Goal: Task Accomplishment & Management: Manage account settings

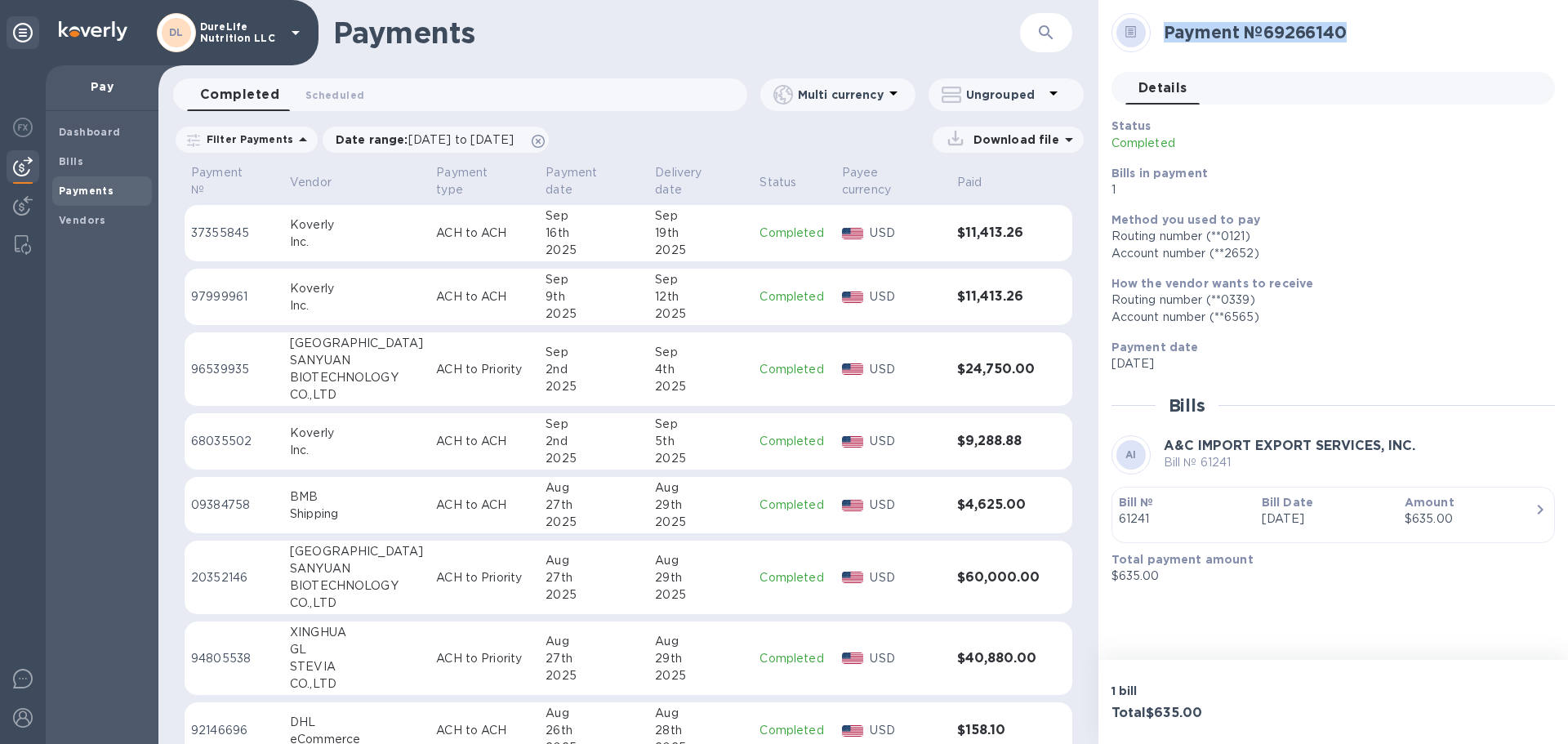
scroll to position [192, 0]
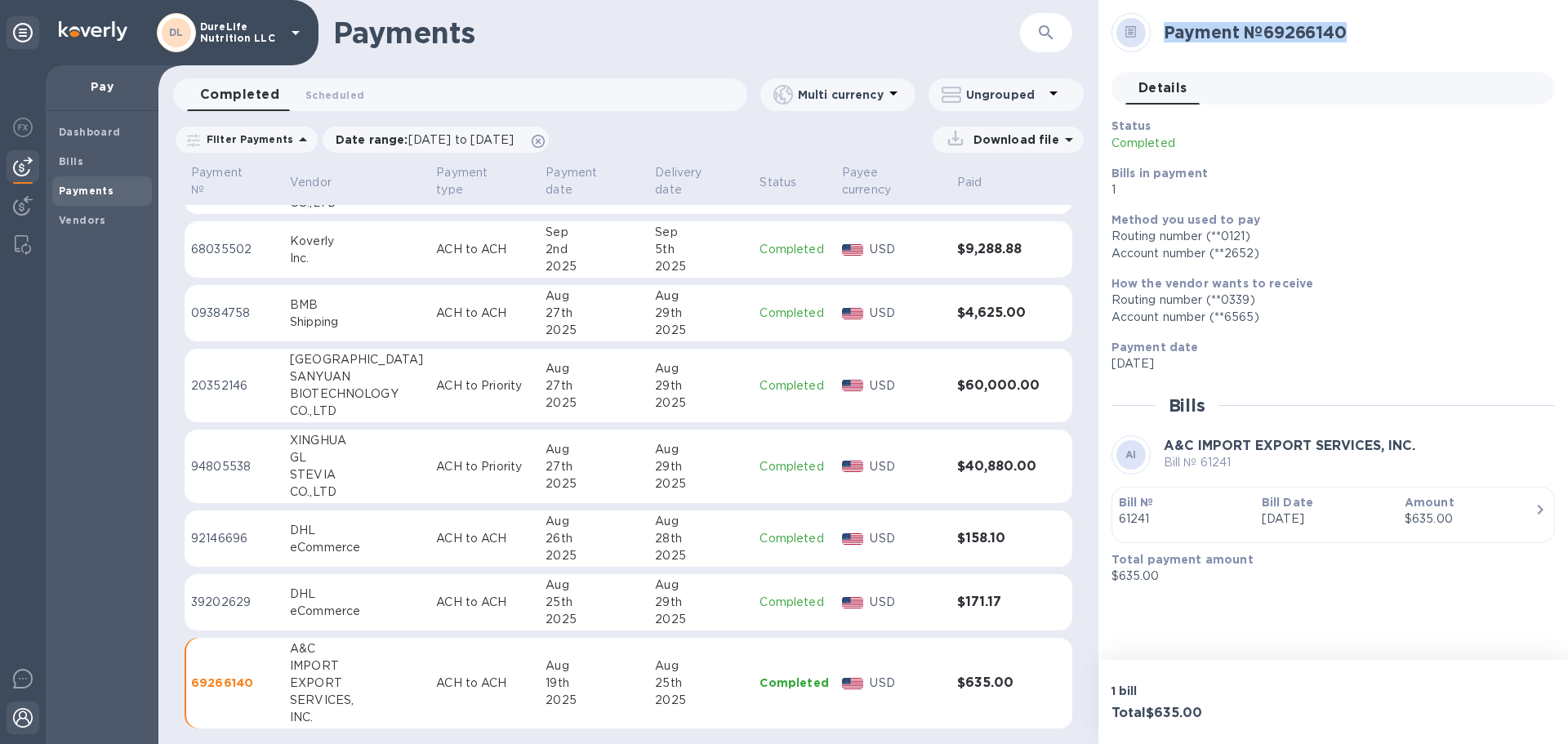
click at [21, 718] on img at bounding box center [23, 718] width 20 height 20
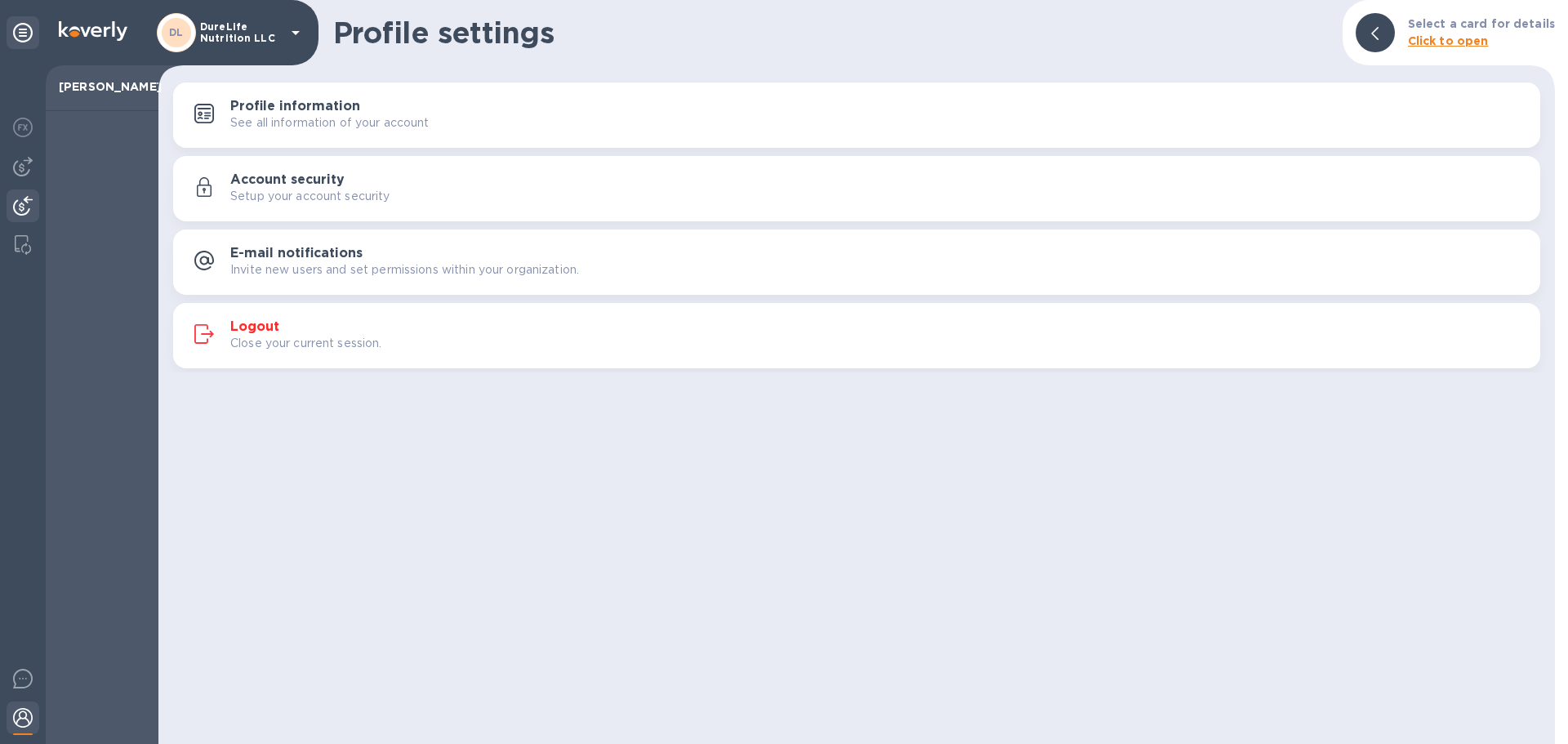
click at [23, 203] on img at bounding box center [23, 206] width 20 height 20
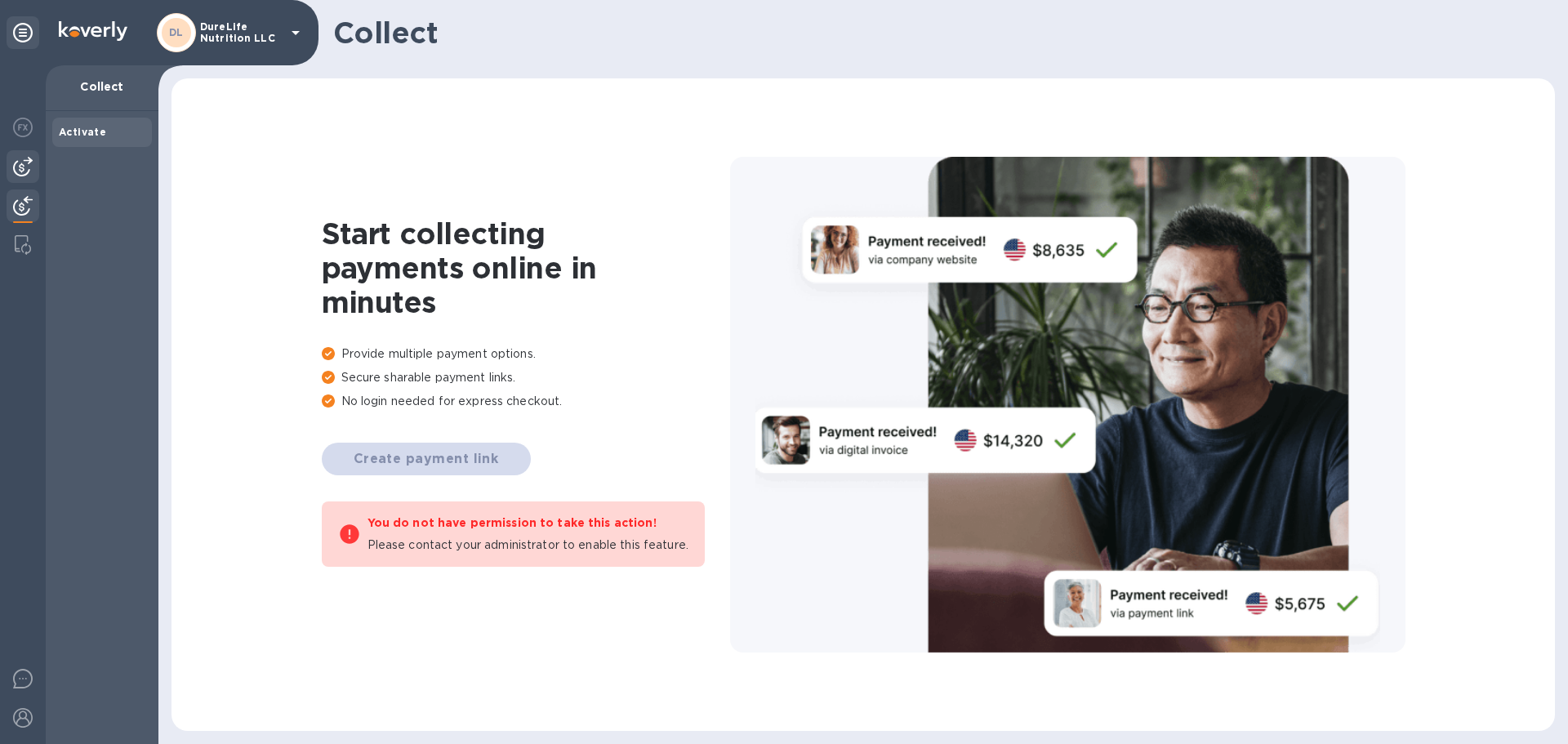
click at [32, 157] on div at bounding box center [22, 166] width 32 height 32
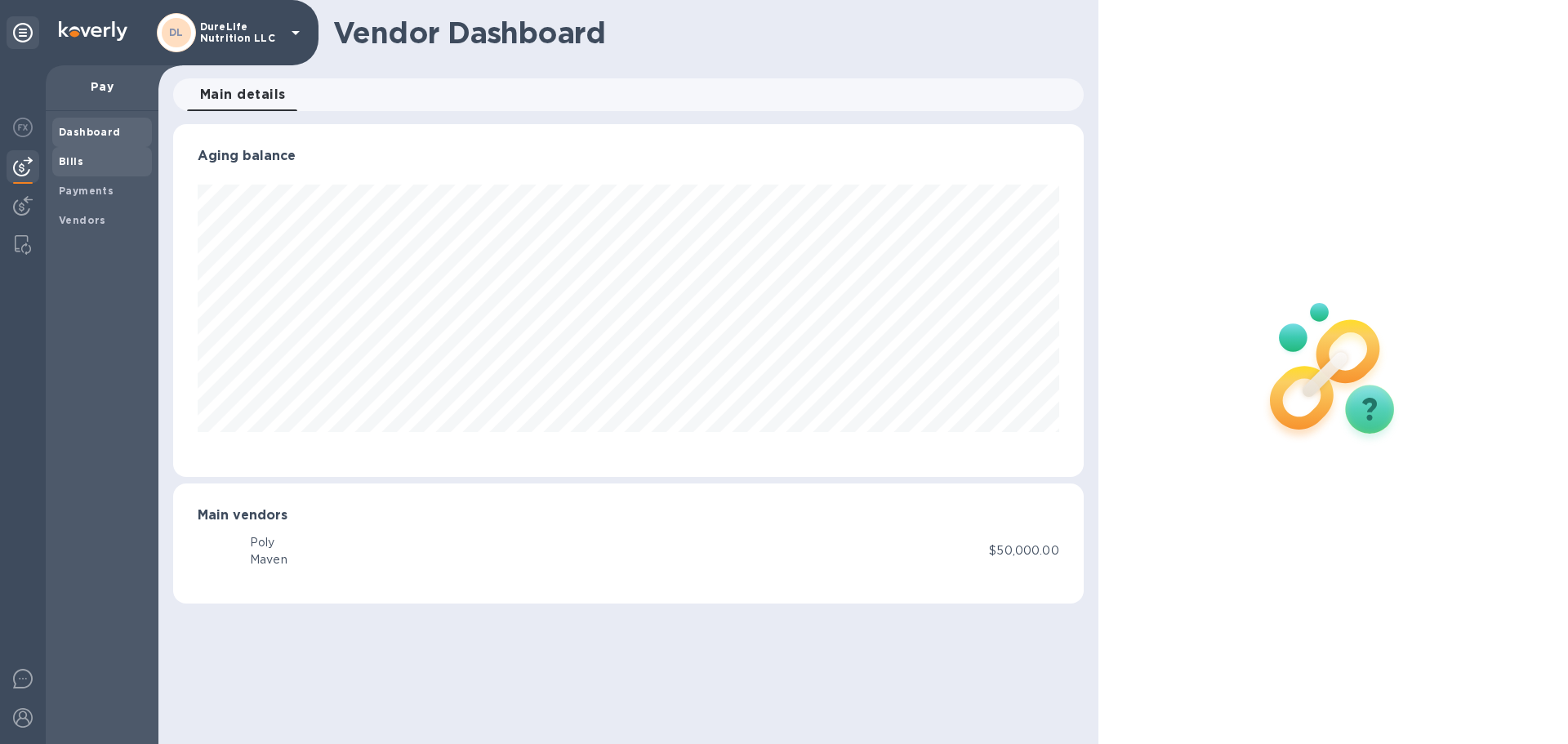
scroll to position [353, 910]
click at [95, 222] on b "Vendors" at bounding box center [82, 219] width 47 height 12
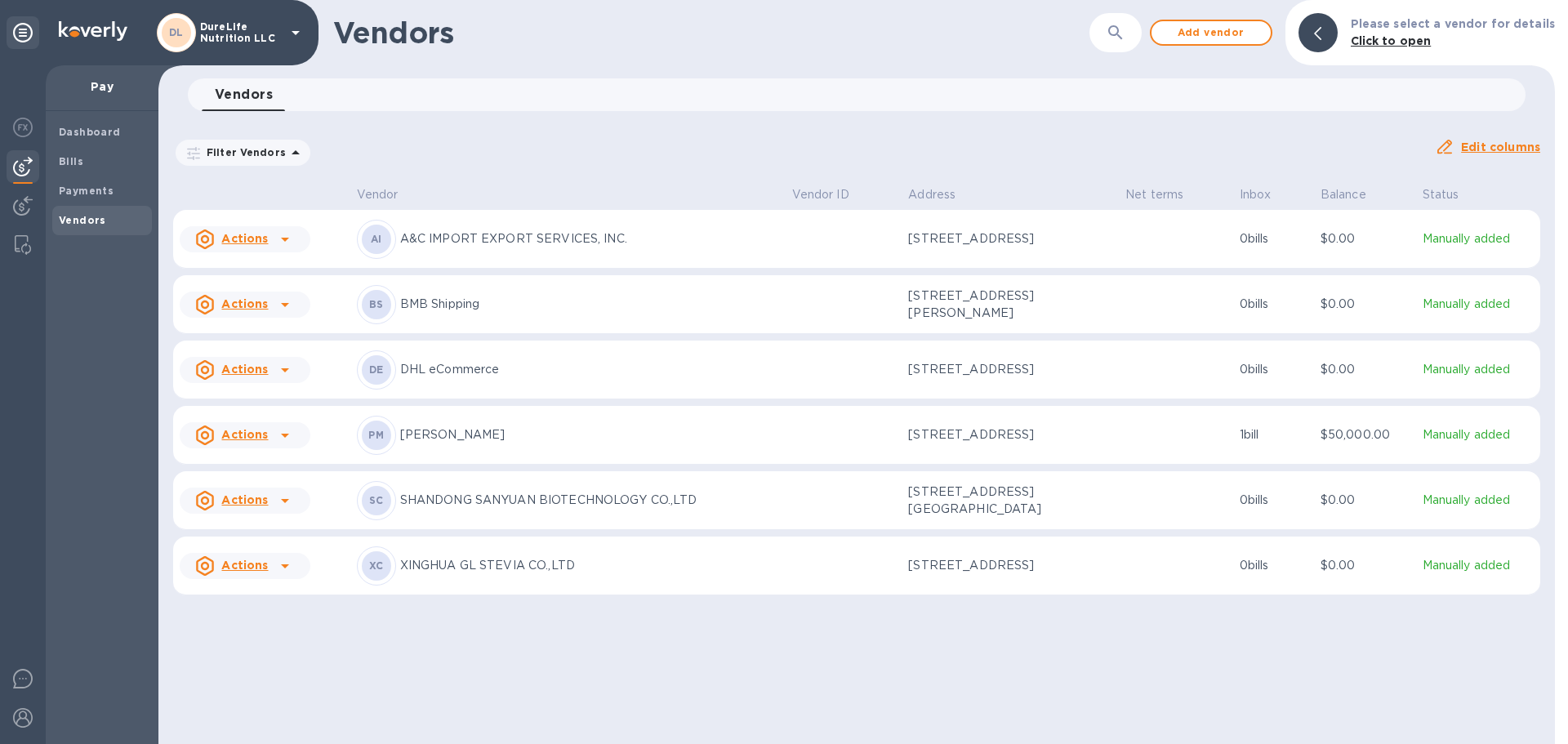
click at [494, 252] on div "AI A&C IMPORT EXPORT SERVICES, INC." at bounding box center [568, 238] width 422 height 39
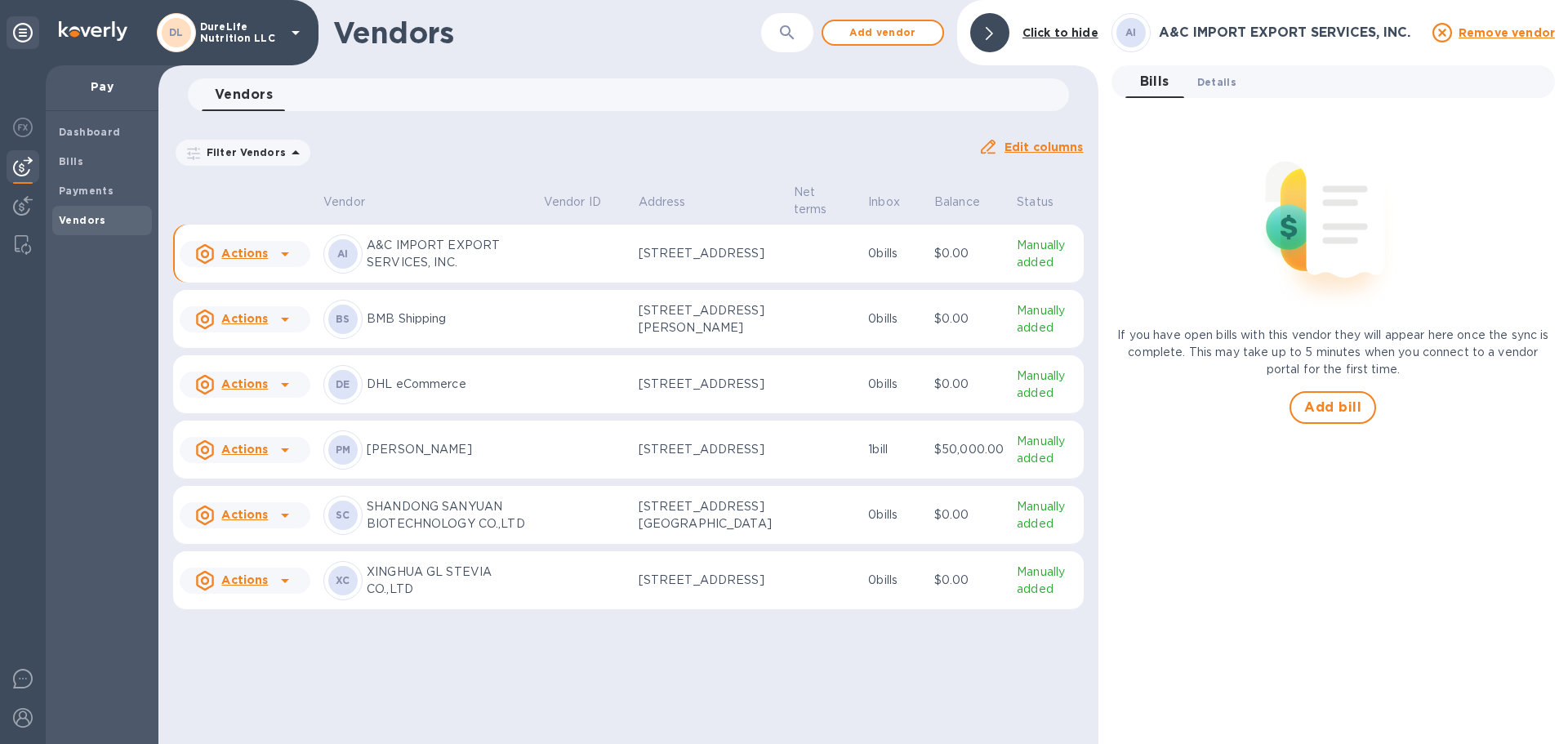
click at [1220, 84] on span "Details 0" at bounding box center [1216, 82] width 39 height 17
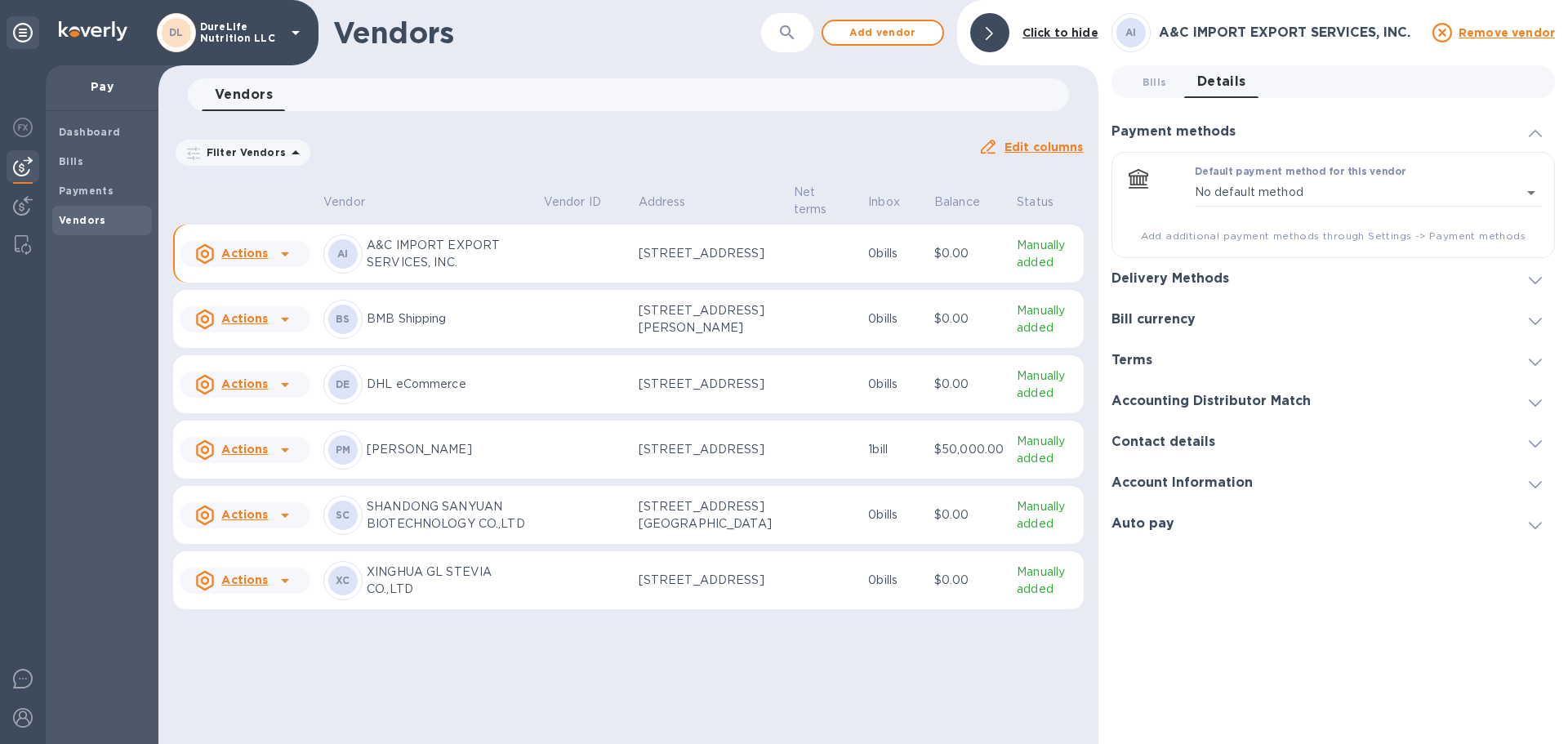
click at [1528, 281] on icon at bounding box center [1535, 280] width 13 height 7
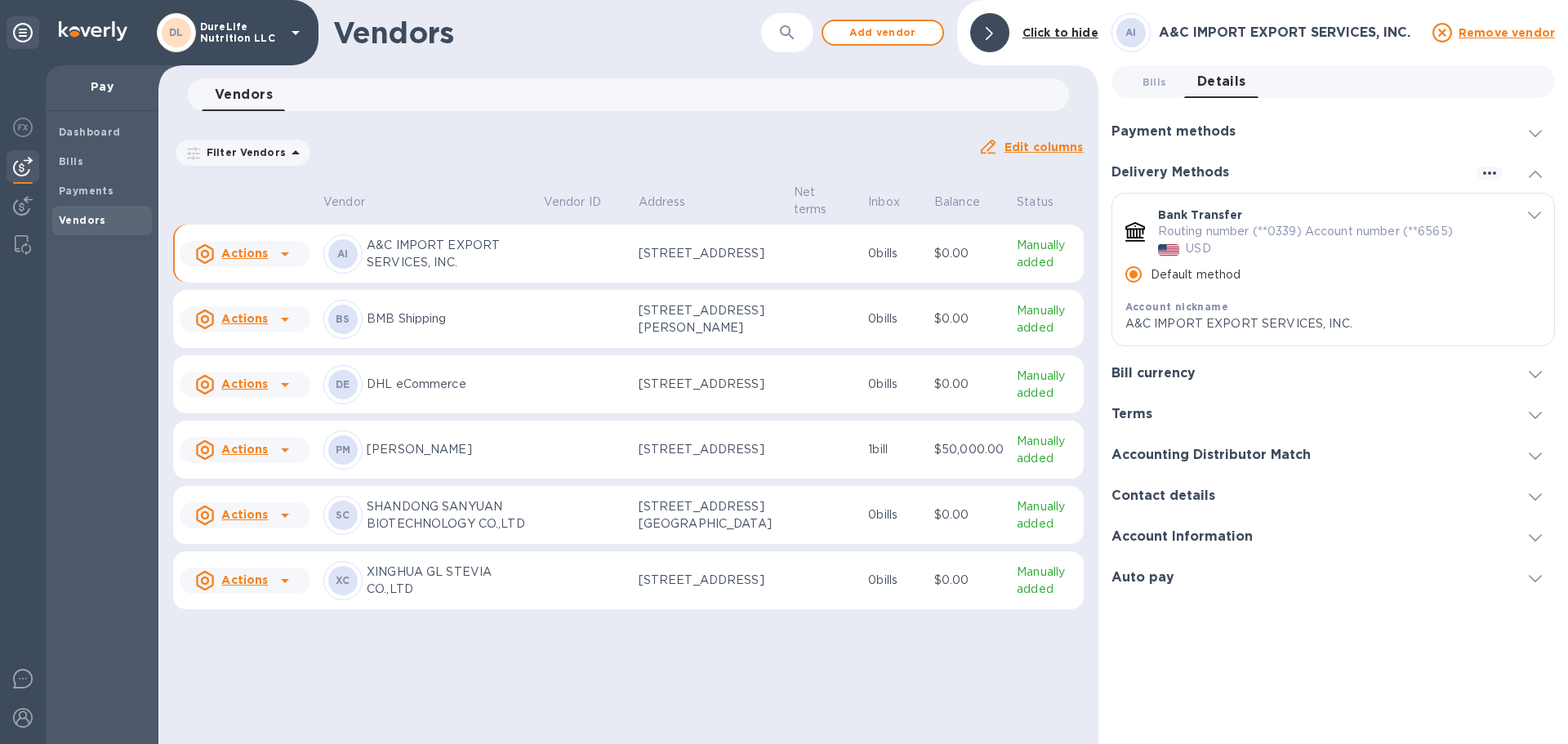
click at [1541, 219] on div "Bank Transfer Routing number (**0339) Account number (**6565) USD Default metho…" at bounding box center [1333, 269] width 442 height 151
click at [1534, 214] on icon "default-method" at bounding box center [1534, 214] width 13 height 7
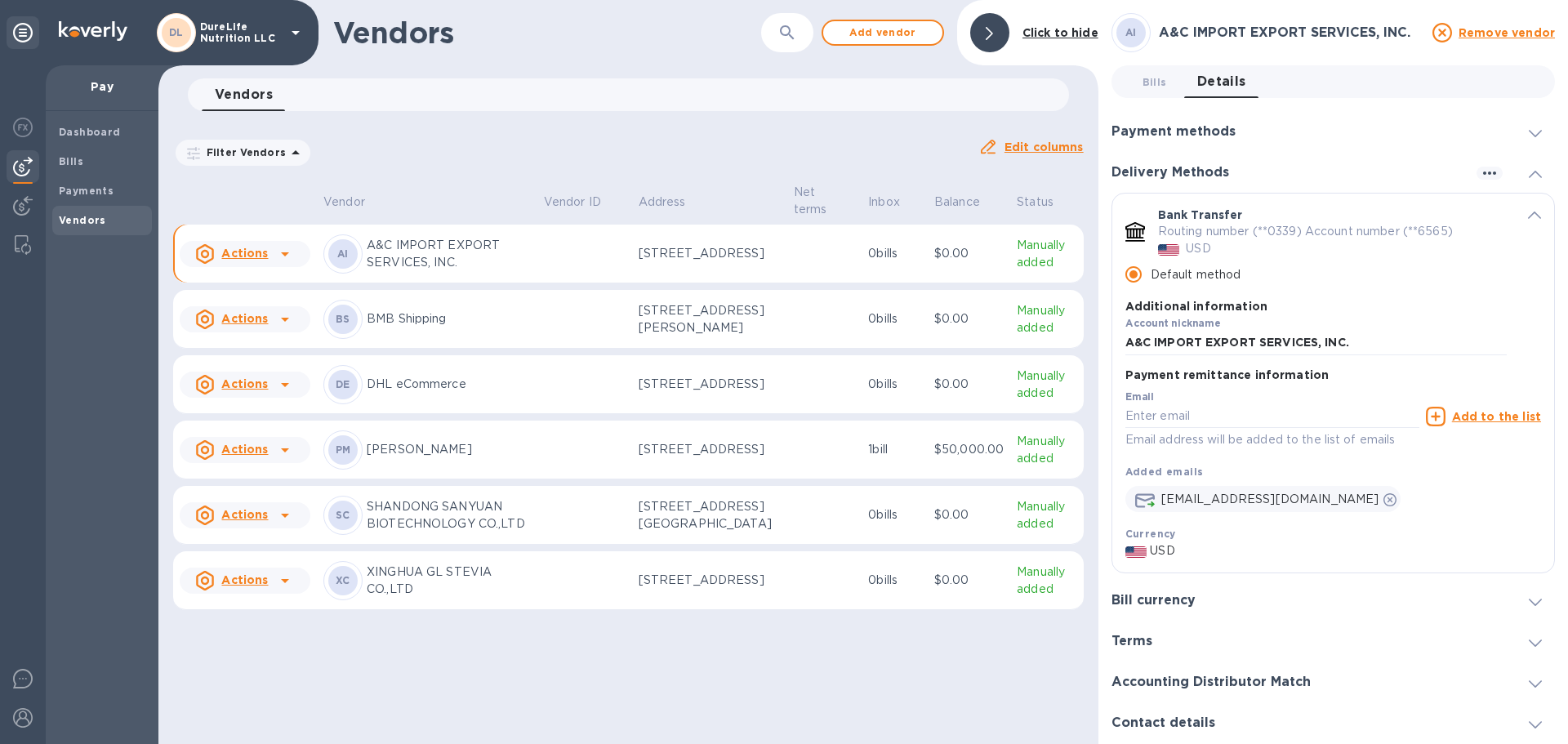
click at [1417, 236] on p "Routing number (**0339) Account number (**6565)" at bounding box center [1306, 231] width 295 height 17
click at [1382, 229] on p "Routing number (**0339) Account number (**6565)" at bounding box center [1306, 231] width 295 height 17
click at [1219, 236] on p "Routing number (**0339) Account number (**6565)" at bounding box center [1306, 231] width 295 height 17
click at [1131, 227] on icon "default-method" at bounding box center [1135, 232] width 20 height 20
click at [1198, 229] on p "Routing number (**0339) Account number (**6565)" at bounding box center [1306, 231] width 295 height 17
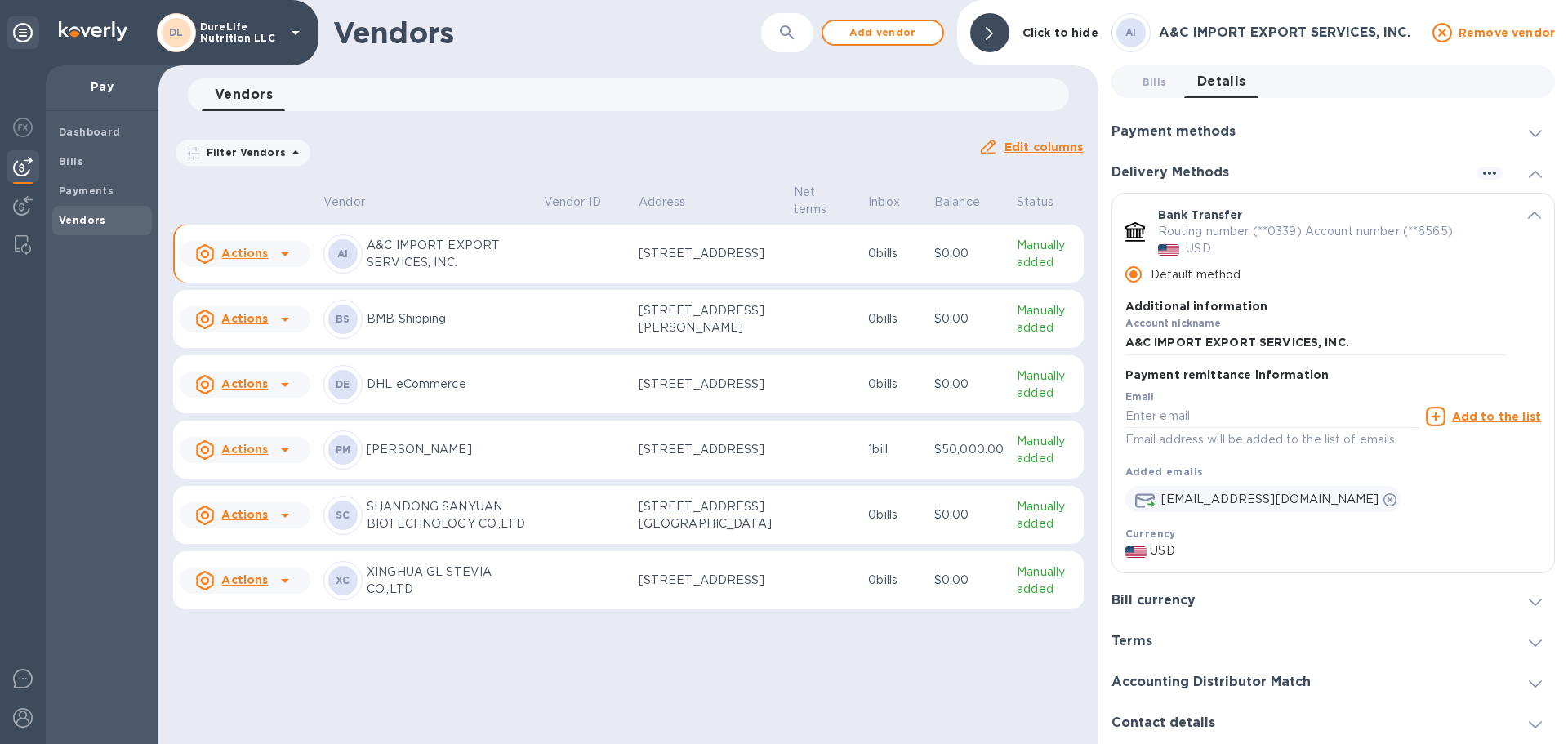
scroll to position [81, 0]
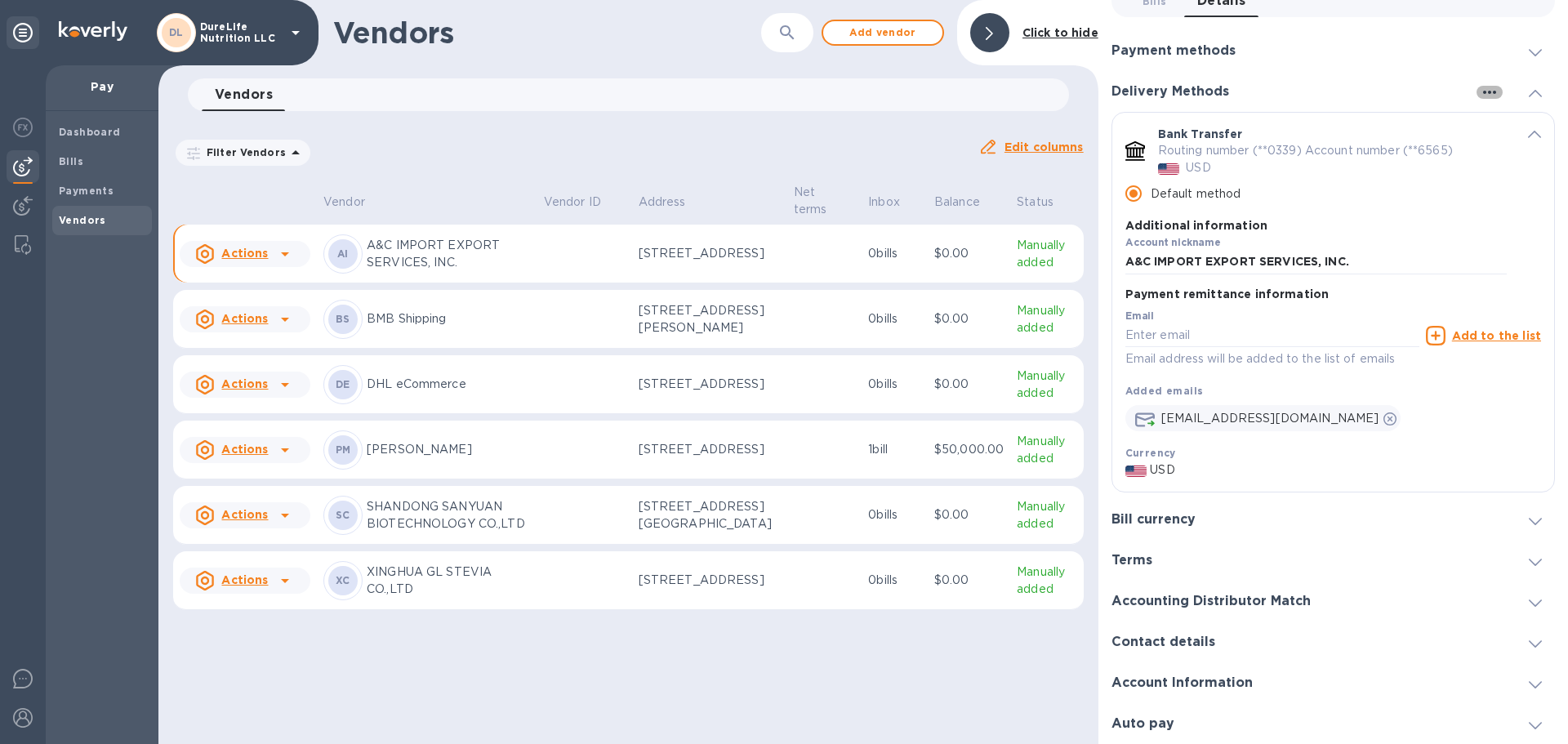
click at [1489, 93] on icon "button" at bounding box center [1489, 93] width 20 height 20
click at [1350, 226] on div at bounding box center [784, 372] width 1568 height 744
click at [1314, 209] on div "Default method" at bounding box center [1315, 193] width 382 height 34
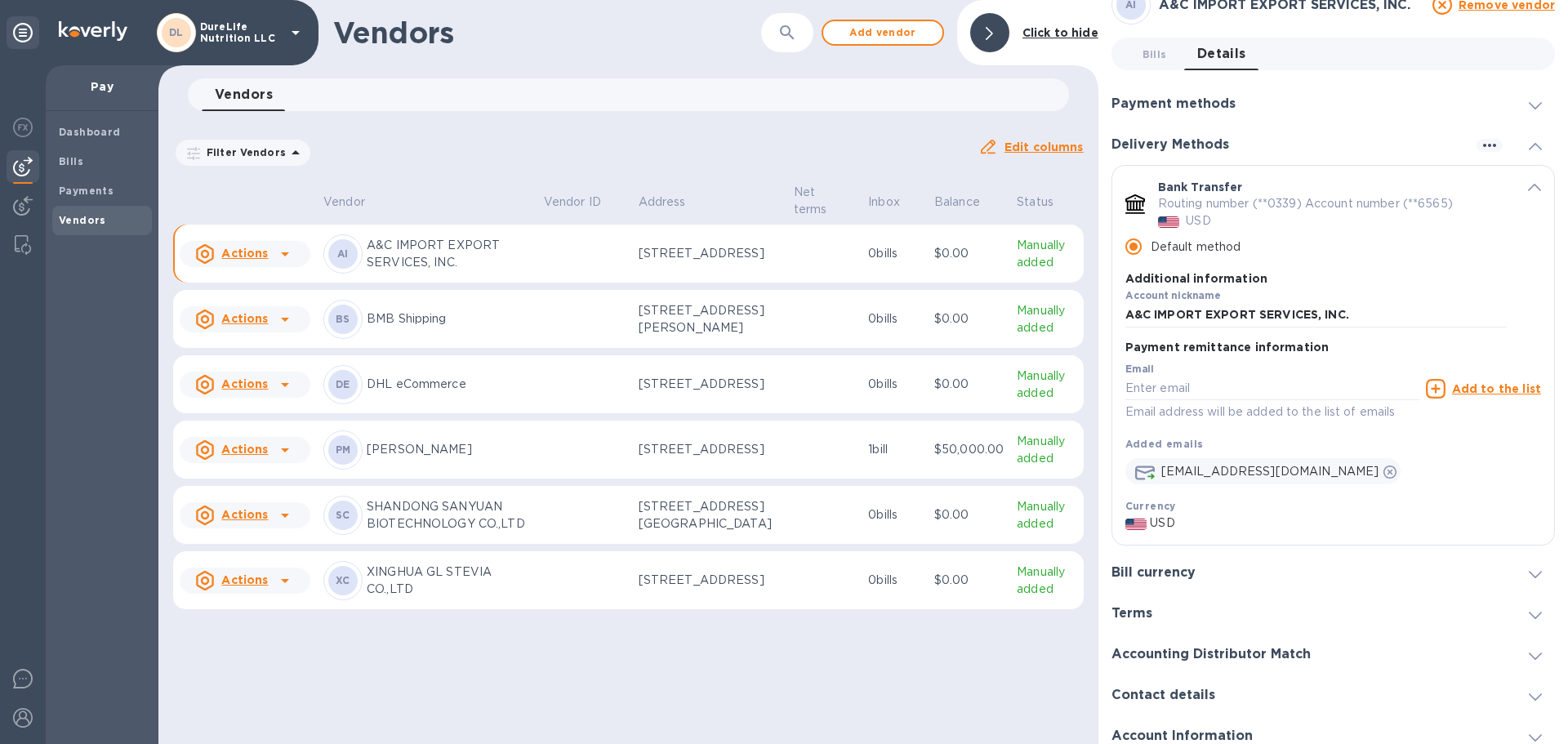
scroll to position [0, 0]
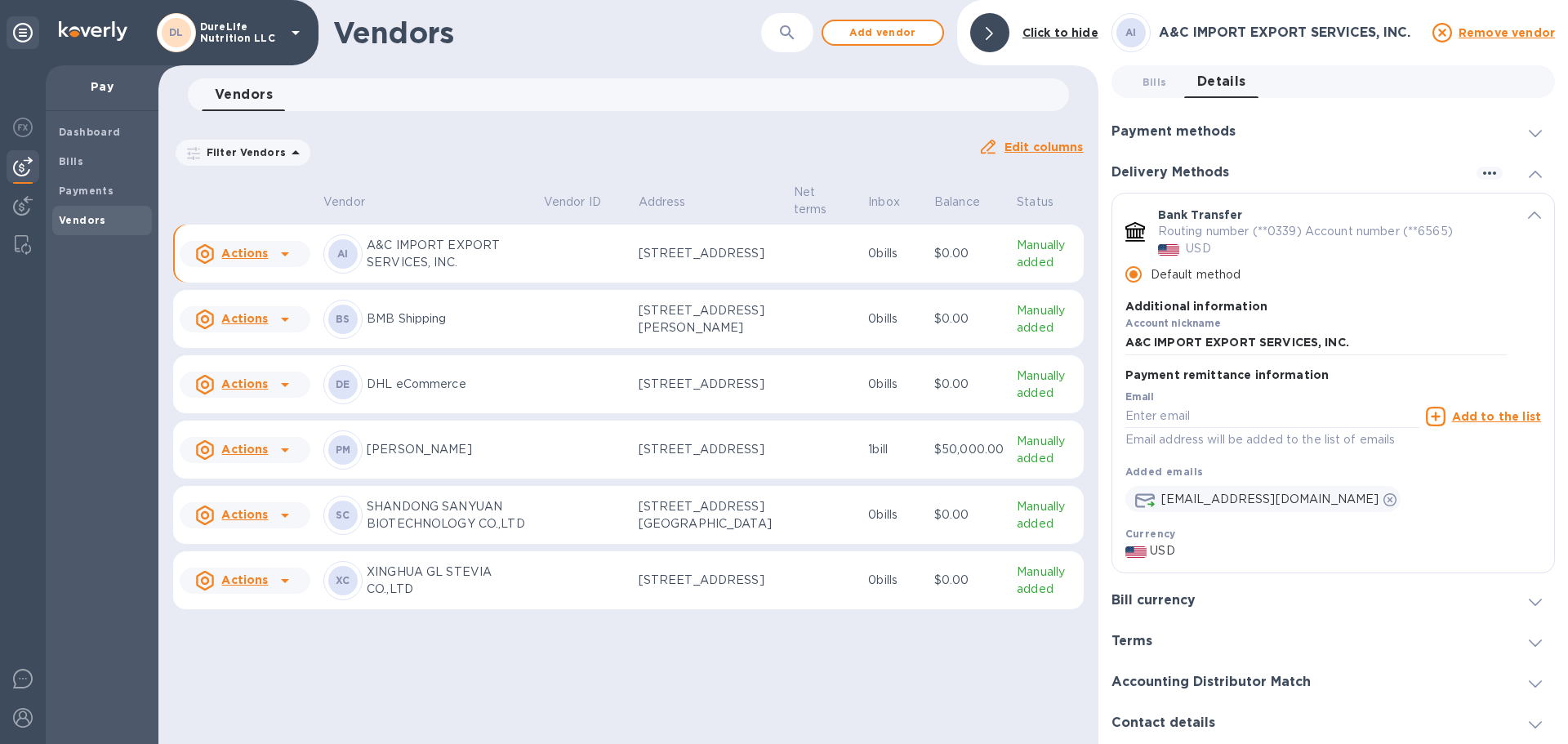
click at [1527, 215] on icon "default-method" at bounding box center [1534, 214] width 13 height 7
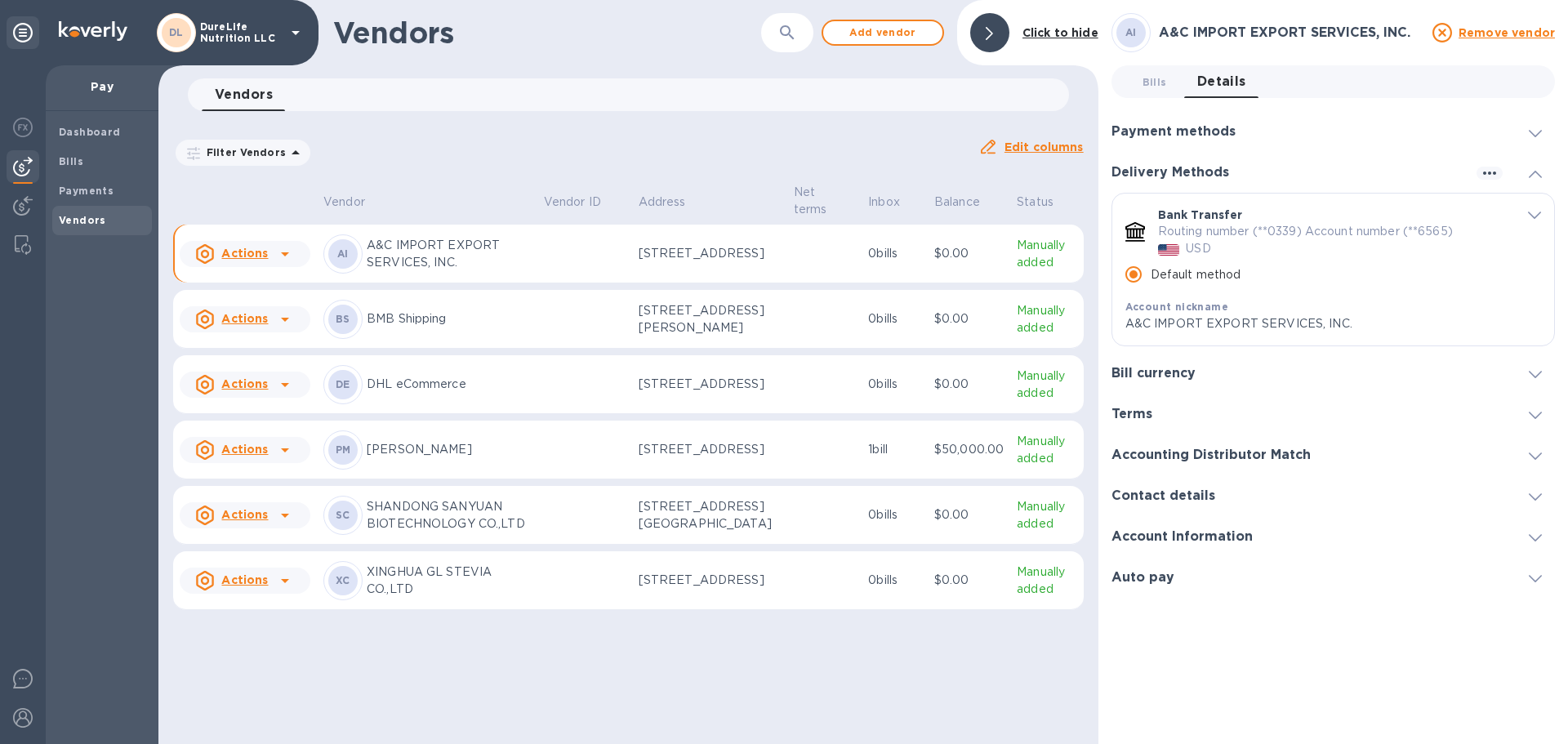
click at [1527, 215] on icon "default-method" at bounding box center [1534, 214] width 13 height 7
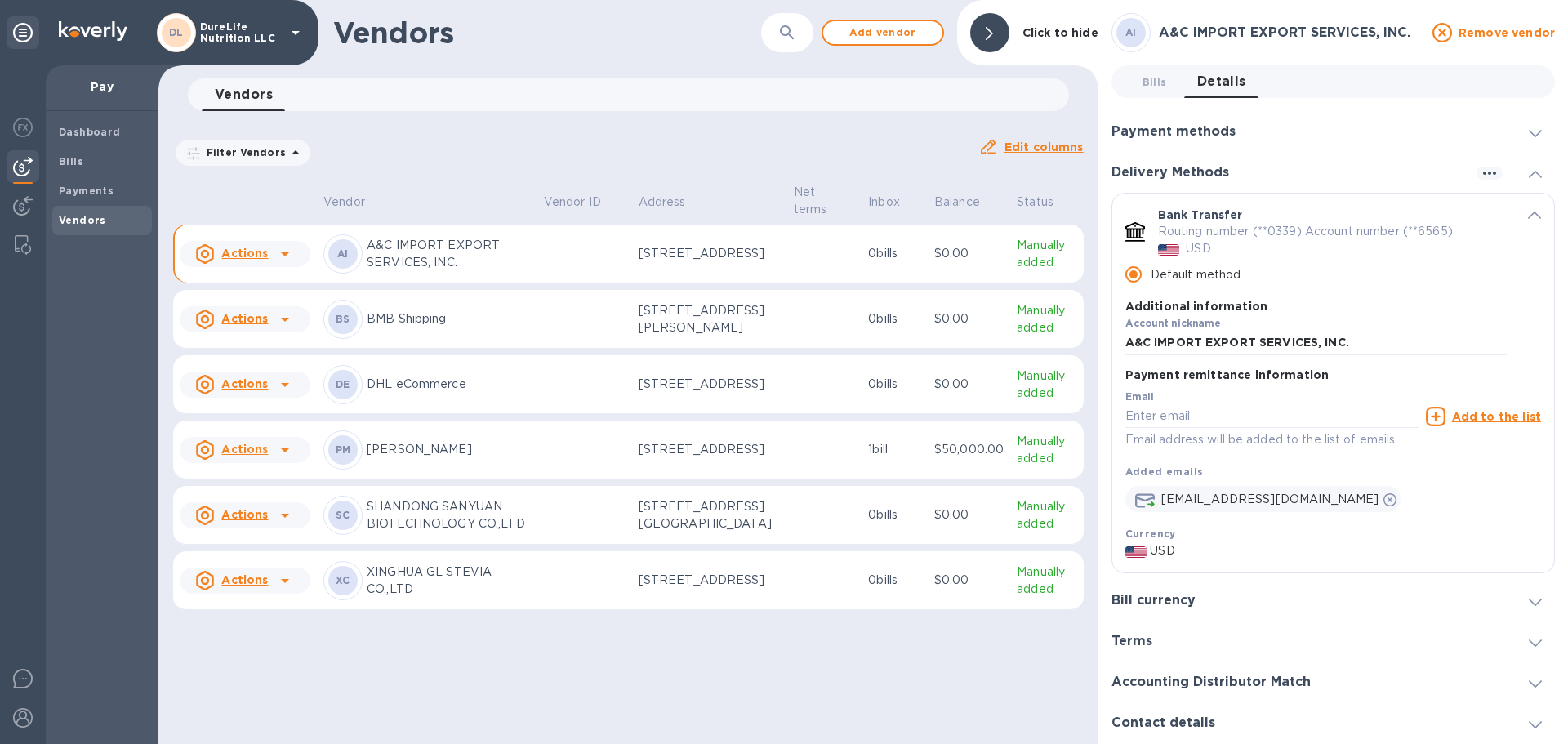
click at [1133, 277] on input "Default method" at bounding box center [1133, 274] width 34 height 34
click at [1134, 277] on input "Default method" at bounding box center [1133, 274] width 34 height 34
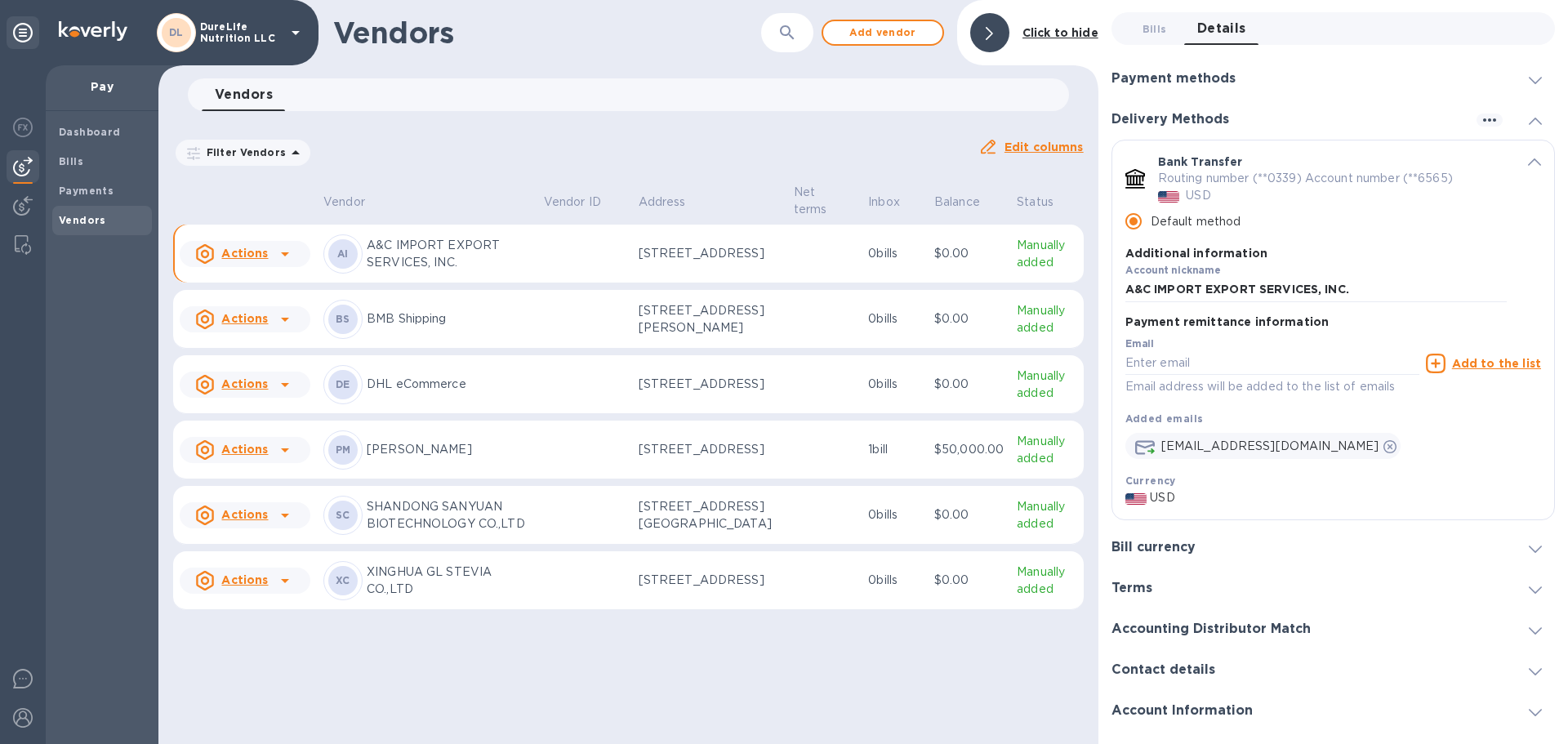
scroll to position [81, 0]
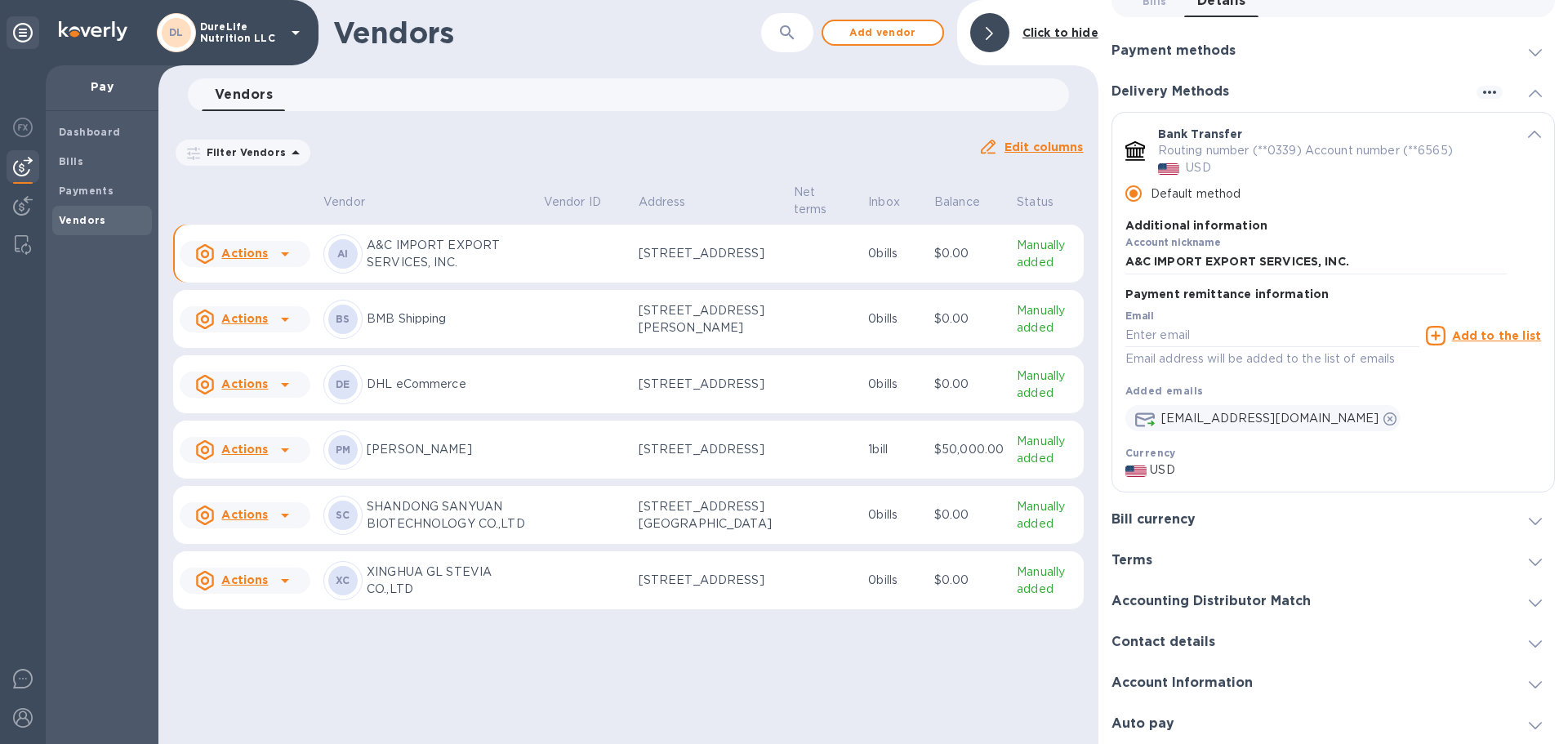
click at [1517, 607] on div at bounding box center [1535, 601] width 39 height 17
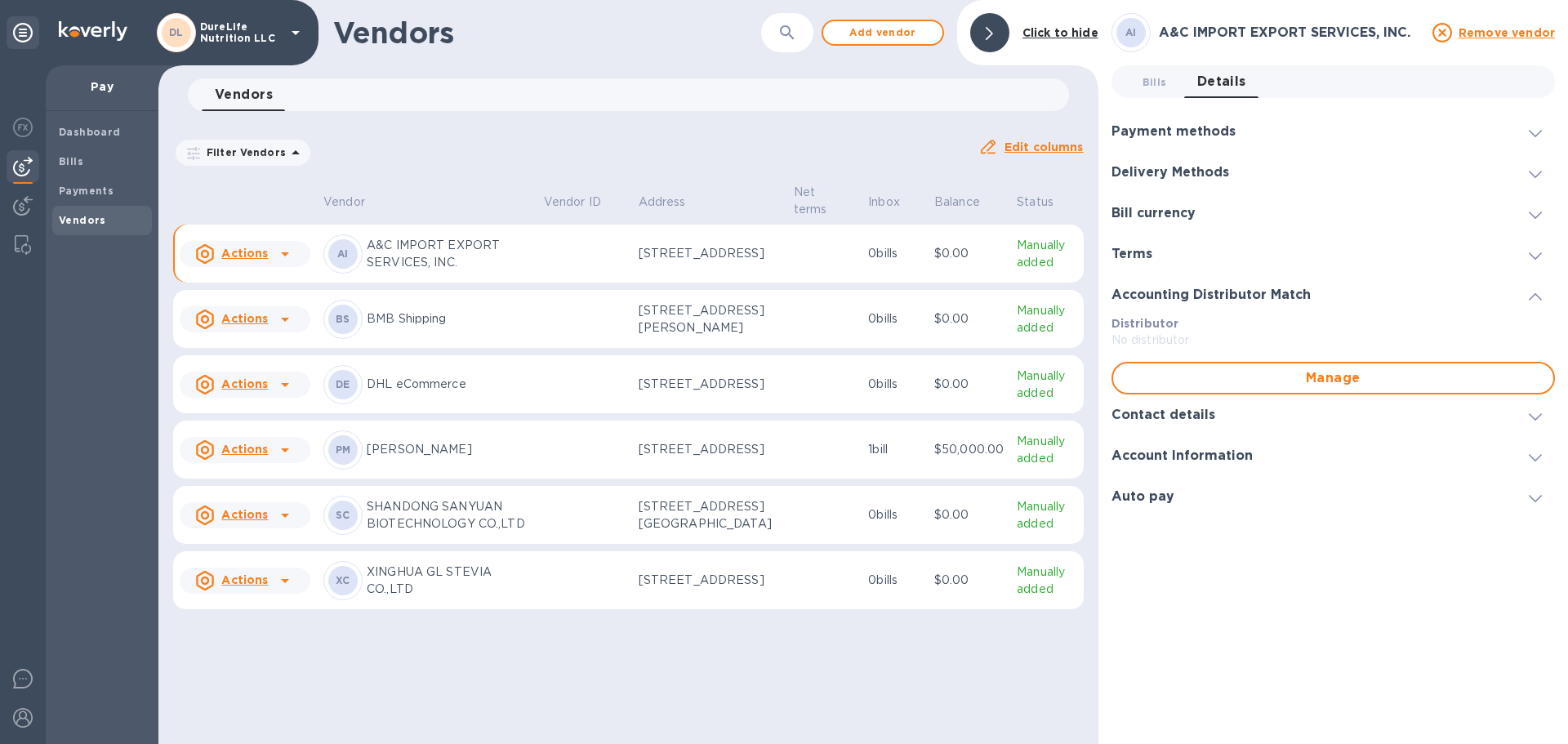
click at [1536, 466] on div "Account Information" at bounding box center [1333, 455] width 444 height 41
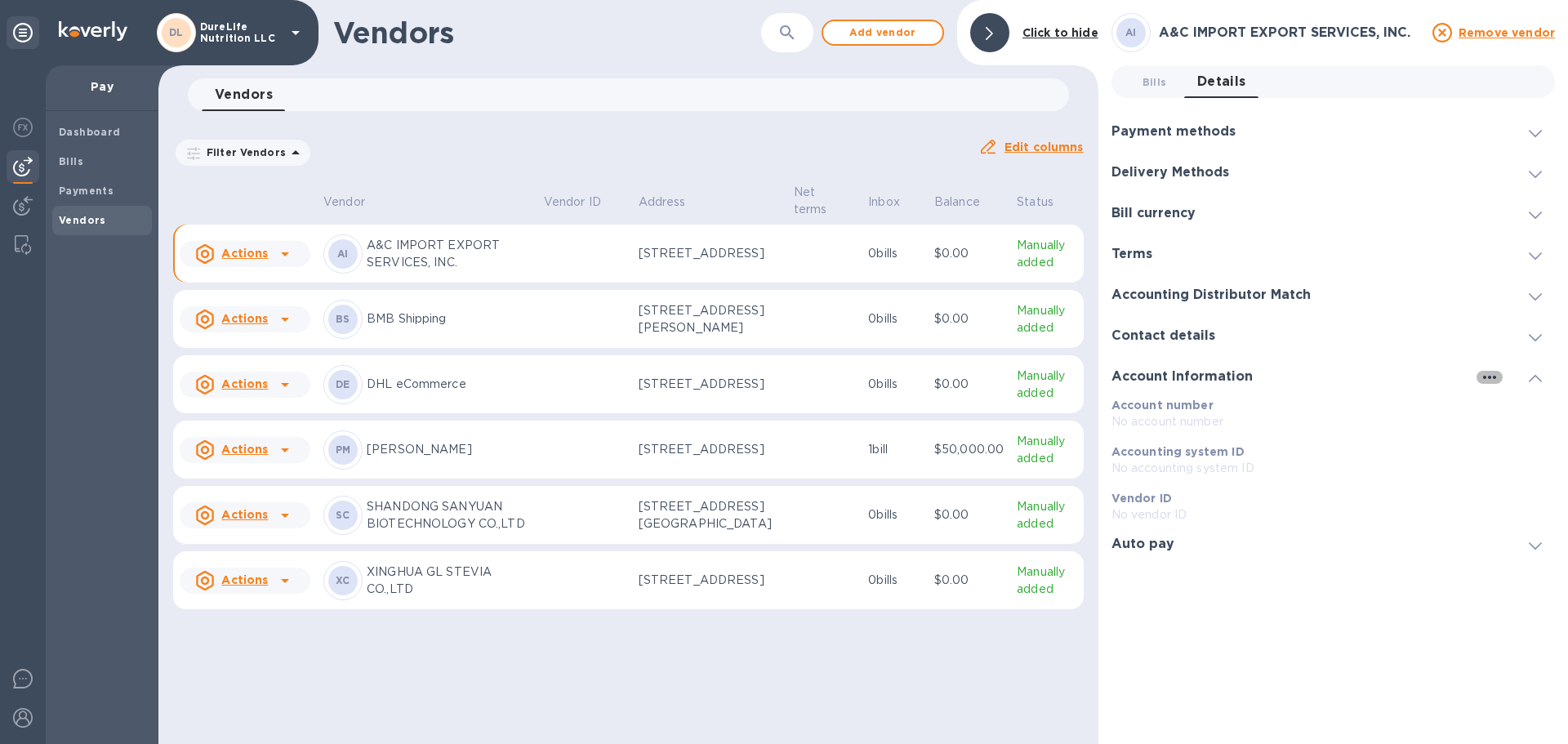
click at [1486, 373] on icon "button" at bounding box center [1489, 377] width 20 height 20
click at [1503, 411] on p "Edit" at bounding box center [1508, 410] width 26 height 17
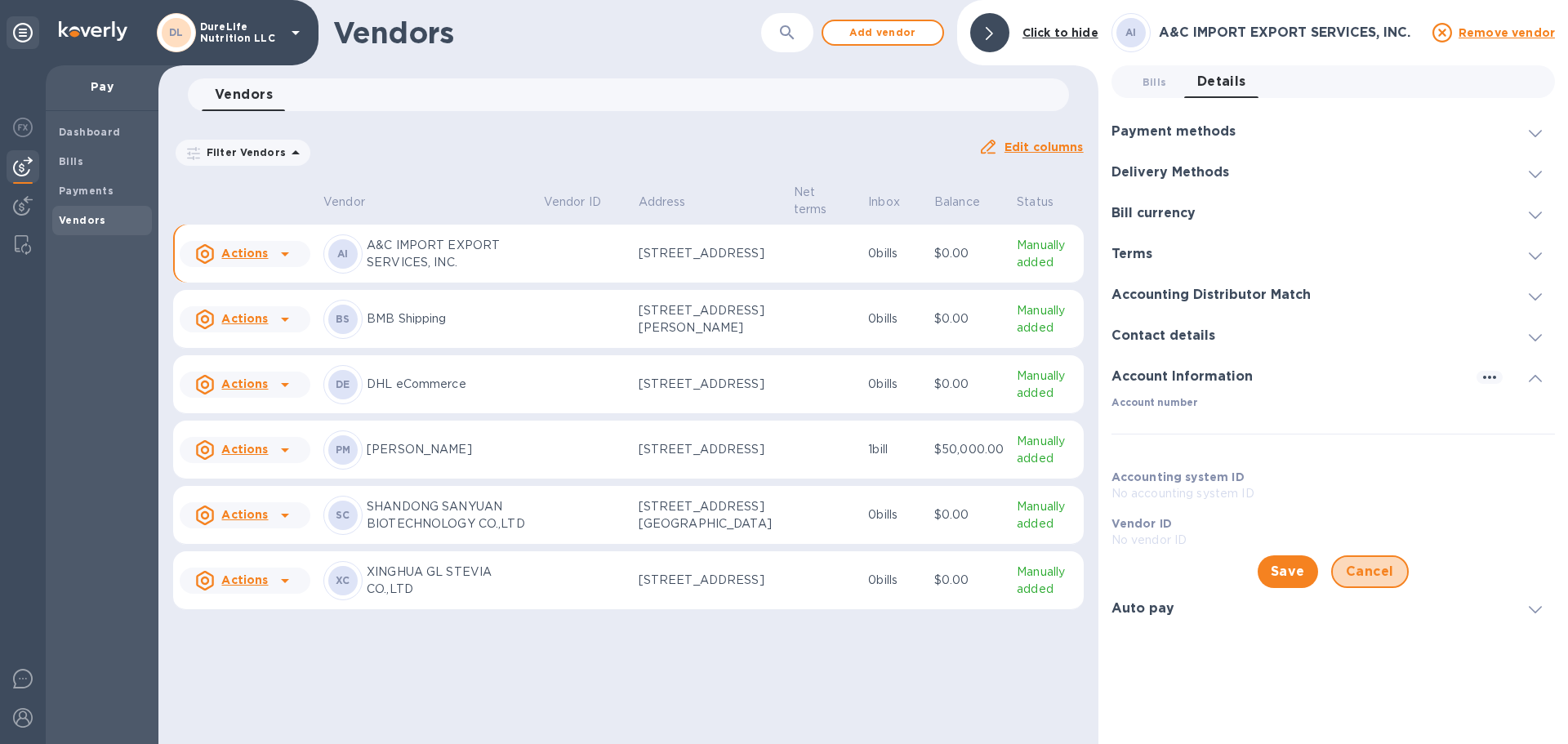
click at [1344, 573] on button "Cancel" at bounding box center [1370, 571] width 78 height 32
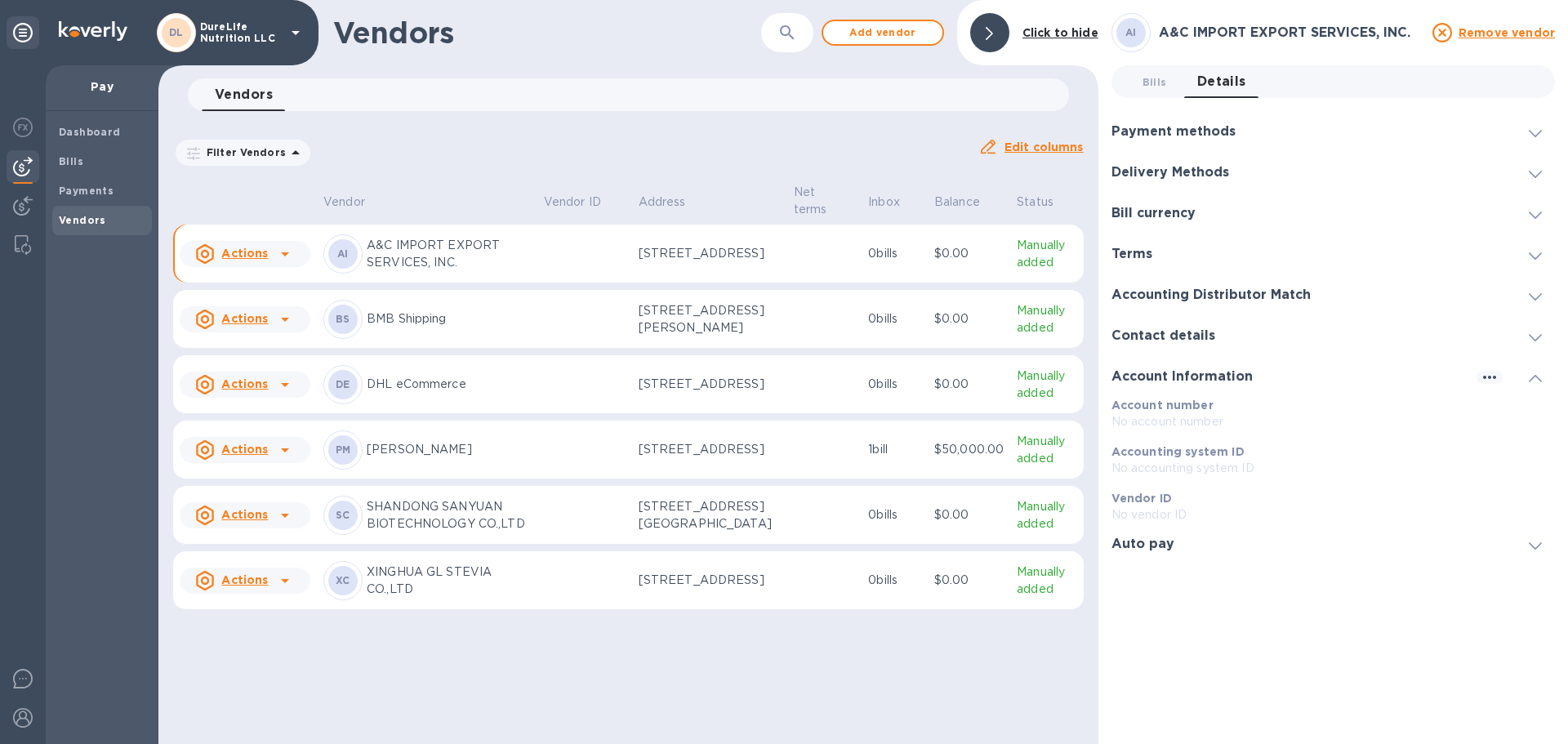
click at [1542, 161] on div "Delivery Methods" at bounding box center [1333, 171] width 444 height 41
